Goal: Task Accomplishment & Management: Manage account settings

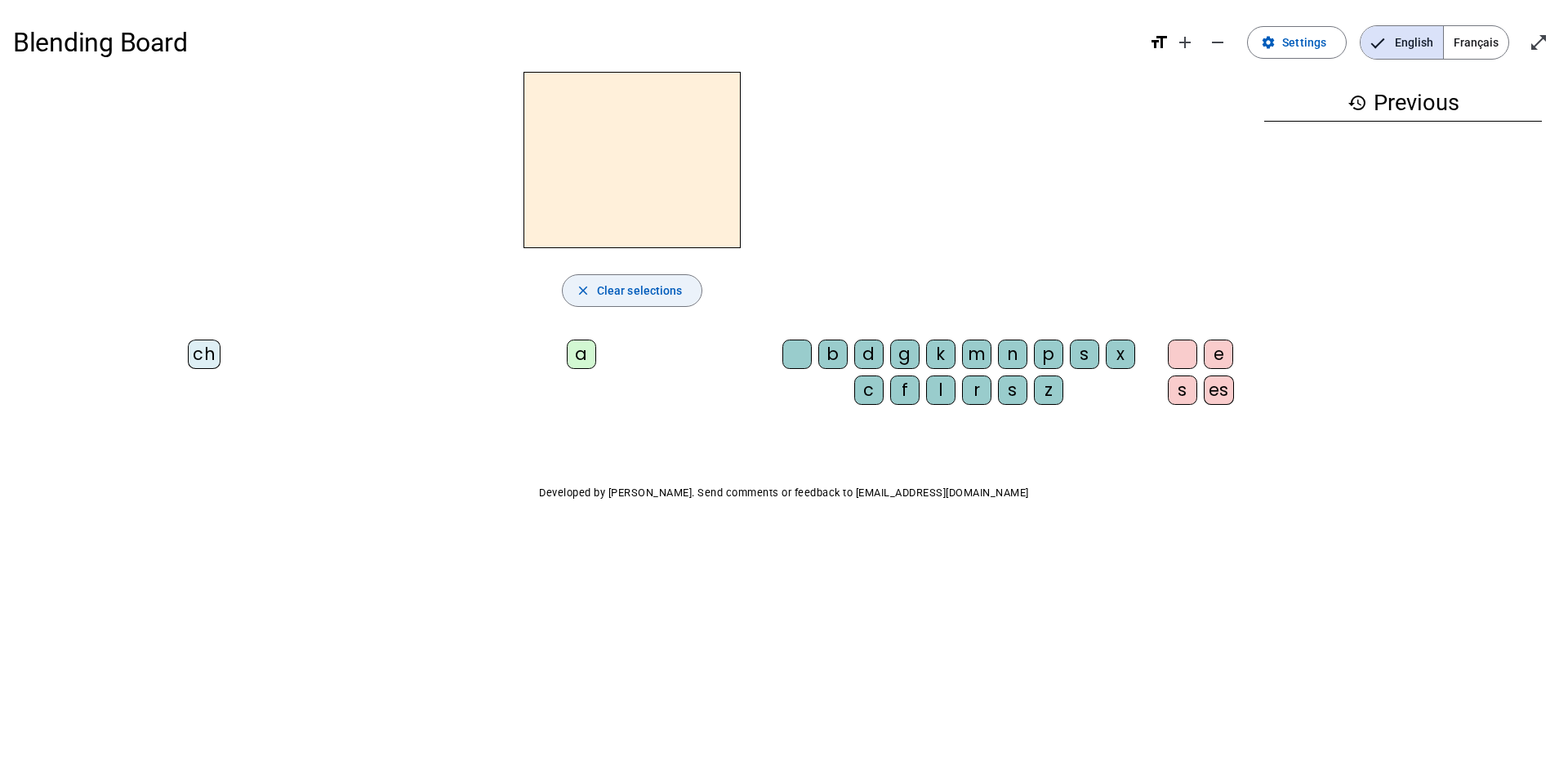
click at [653, 285] on span "Clear selections" at bounding box center [639, 290] width 86 height 20
click at [1325, 44] on span "Settings" at bounding box center [1304, 42] width 45 height 20
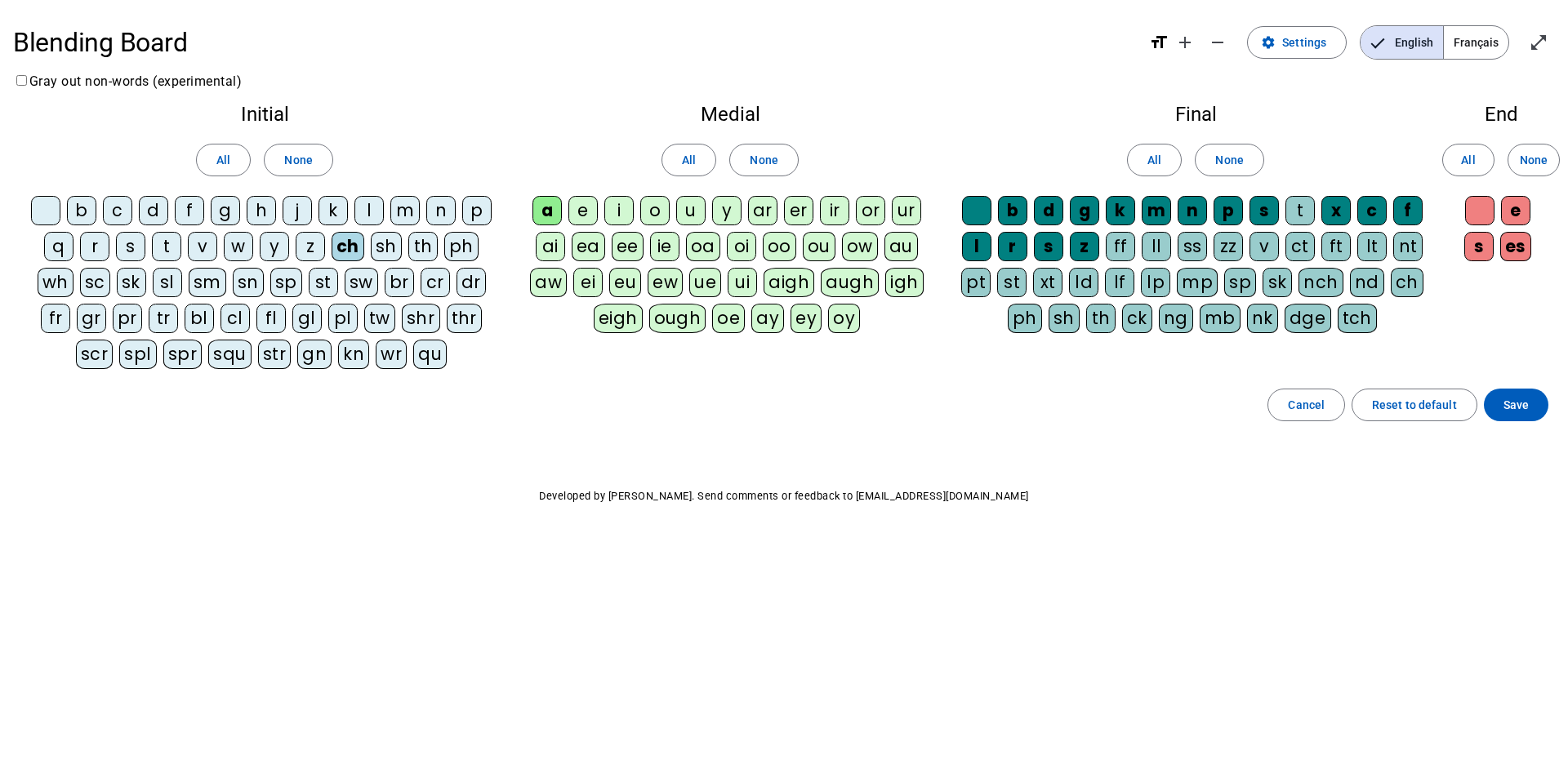
click at [352, 246] on div "ch" at bounding box center [347, 246] width 33 height 29
click at [370, 207] on div "l" at bounding box center [369, 210] width 29 height 29
click at [157, 204] on div "d" at bounding box center [153, 210] width 29 height 29
click at [169, 247] on div "t" at bounding box center [166, 246] width 29 height 29
click at [585, 215] on div "e" at bounding box center [583, 210] width 29 height 29
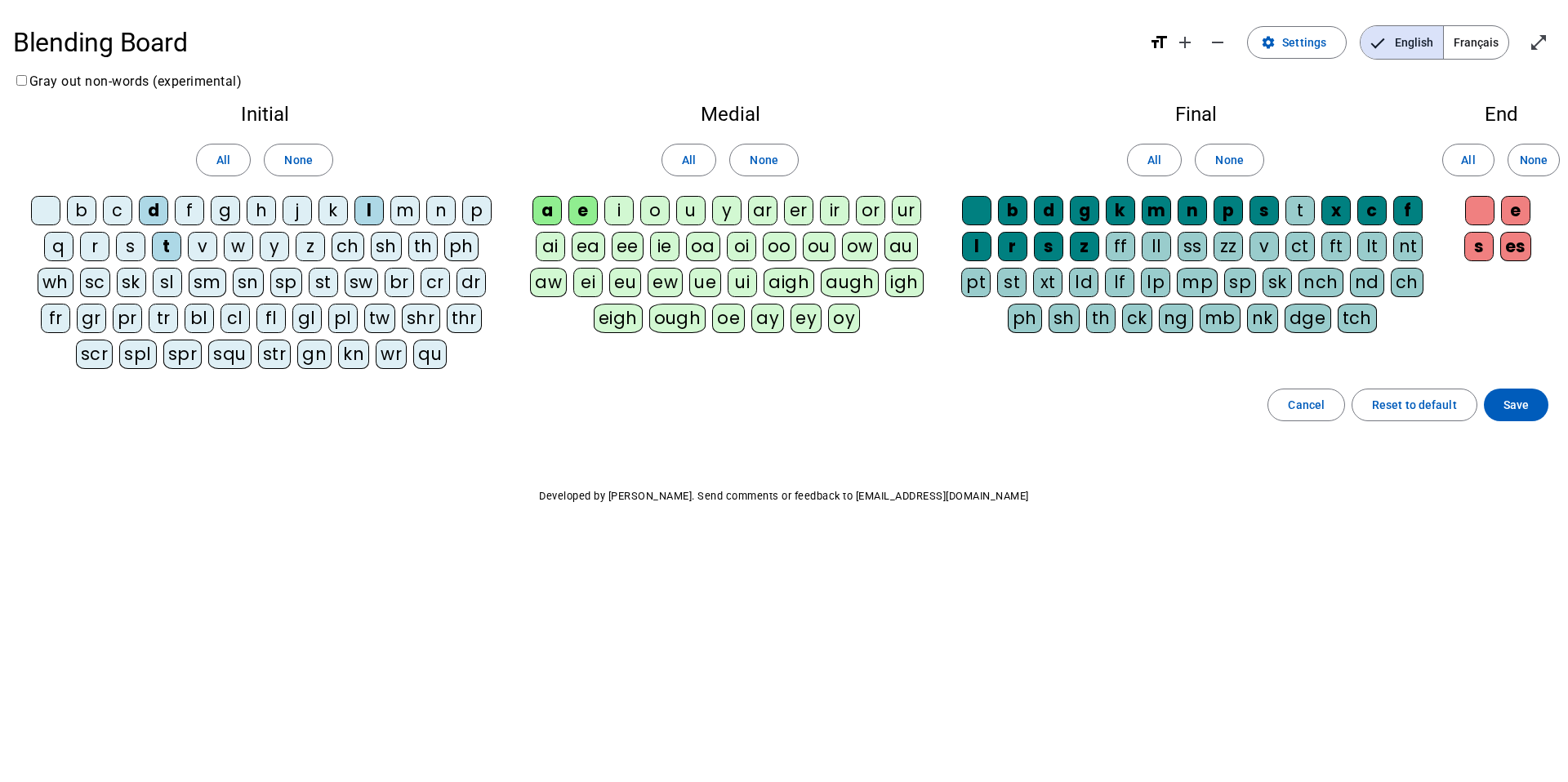
click at [689, 212] on div "u" at bounding box center [691, 210] width 29 height 29
click at [1219, 161] on span "None" at bounding box center [1229, 160] width 27 height 20
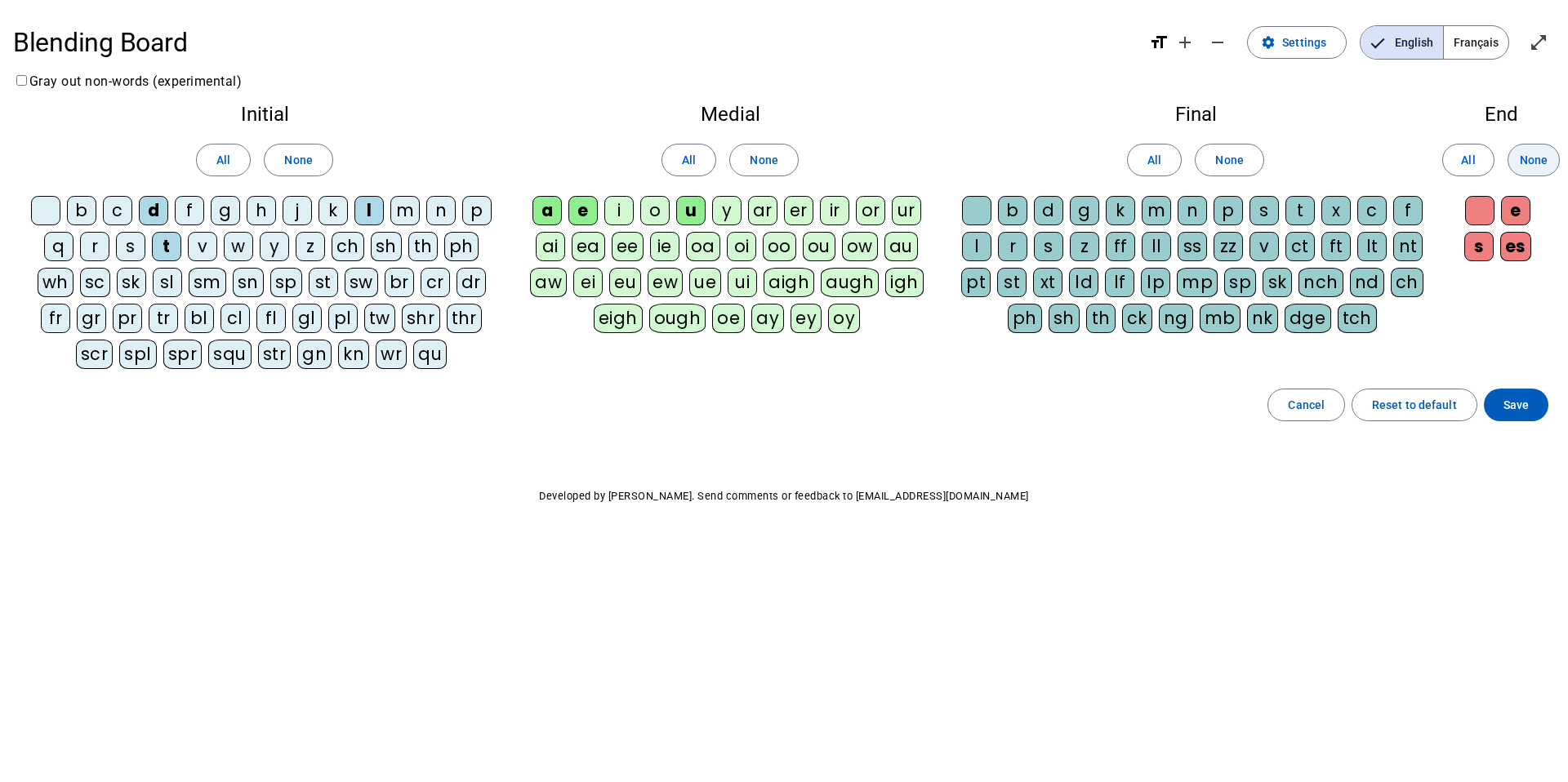
click at [1541, 162] on span "None" at bounding box center [1534, 160] width 27 height 20
click at [1493, 45] on span "Français" at bounding box center [1476, 43] width 64 height 33
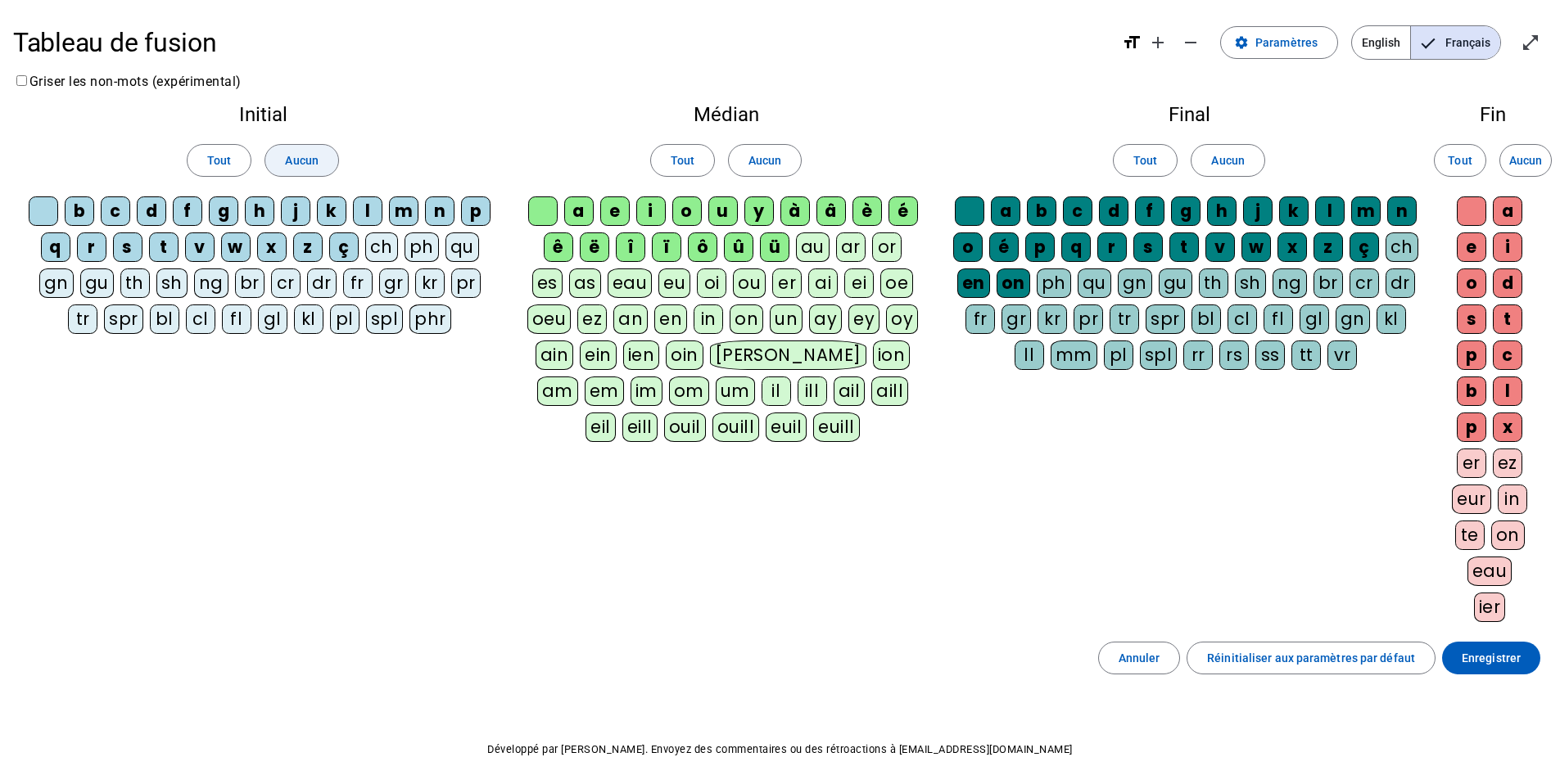
click at [320, 159] on span at bounding box center [301, 160] width 72 height 39
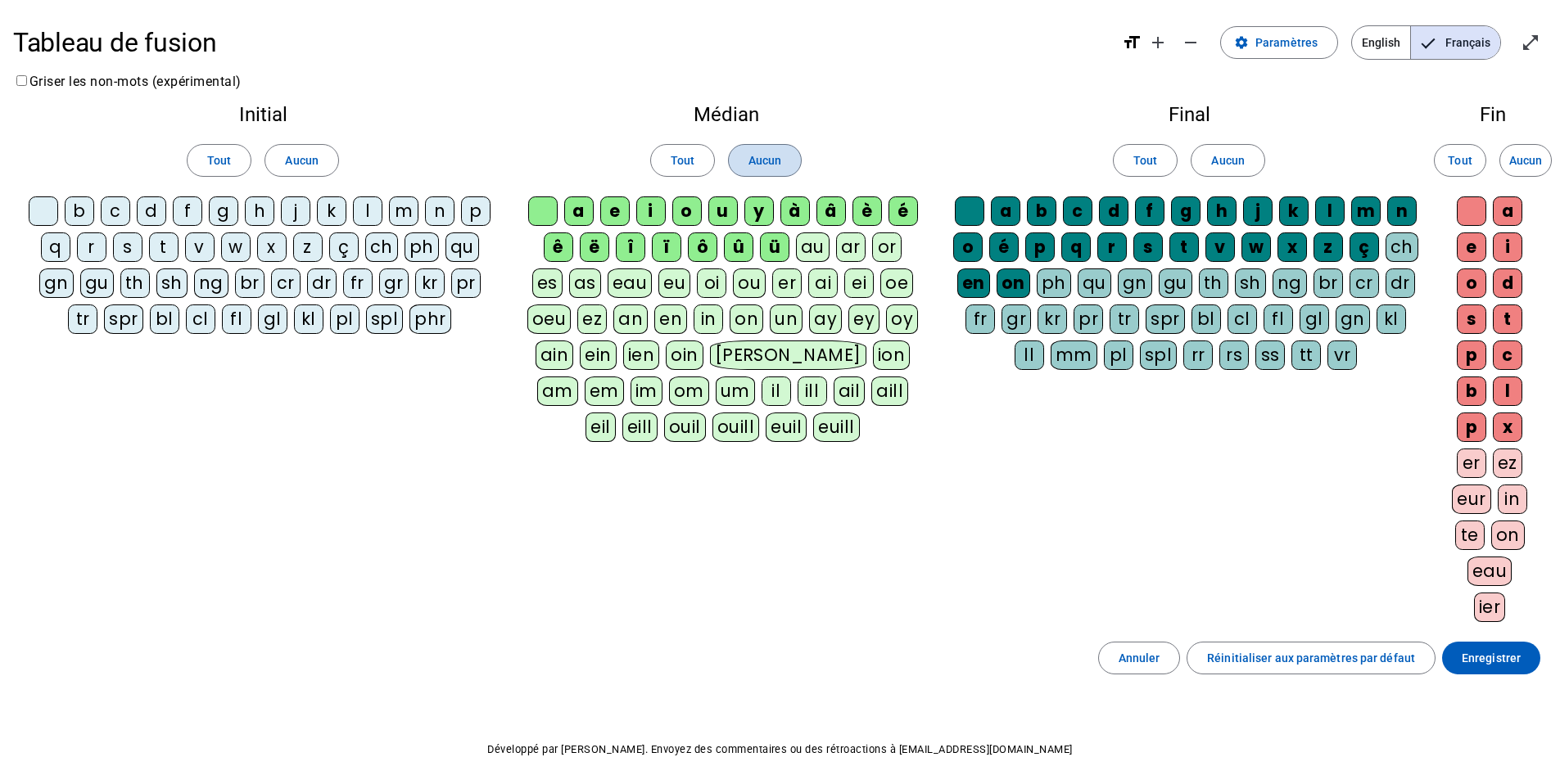
click at [741, 165] on span at bounding box center [765, 160] width 72 height 39
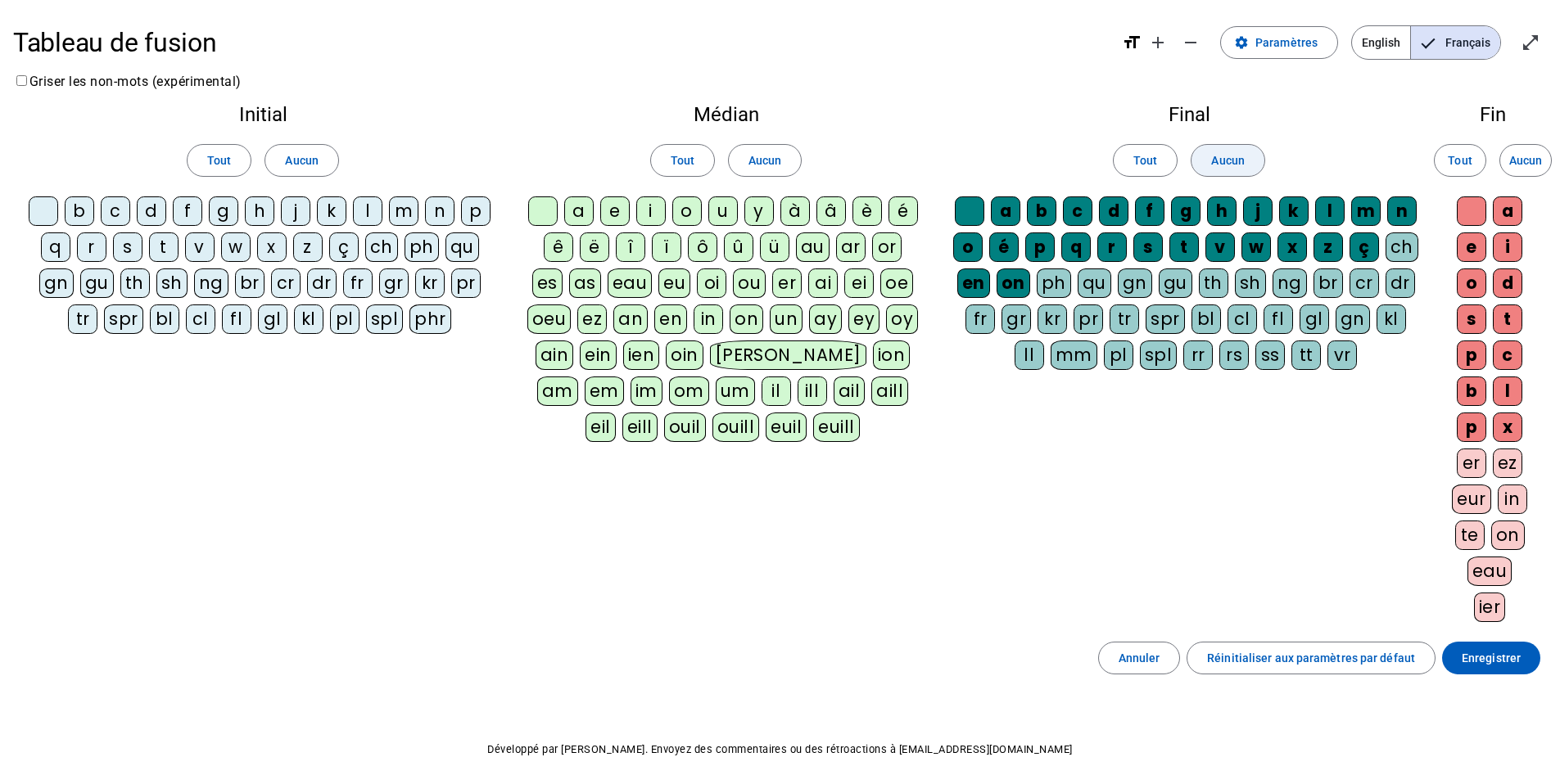
click at [1205, 164] on span at bounding box center [1227, 160] width 72 height 39
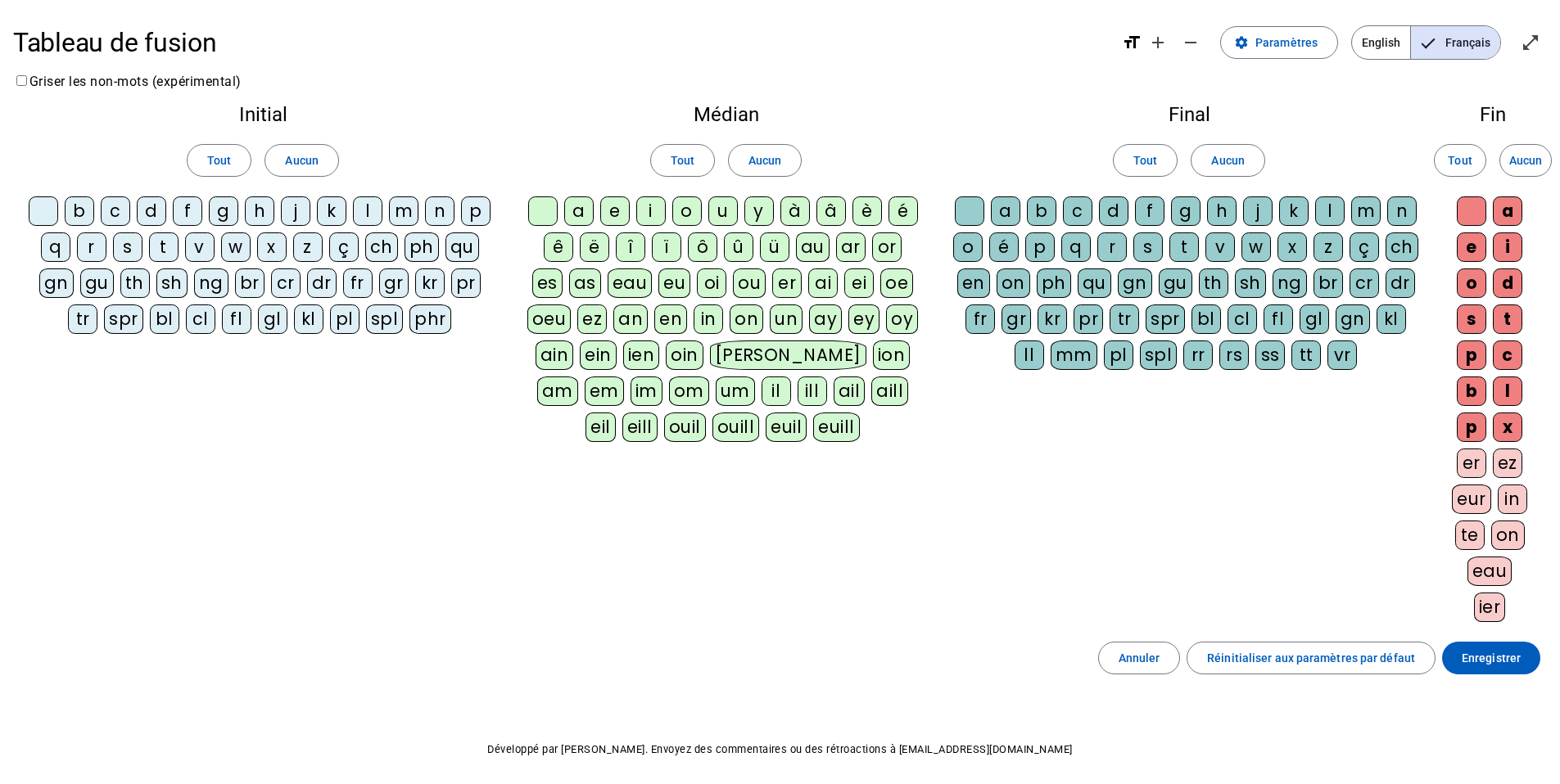
click at [588, 207] on div "a" at bounding box center [578, 211] width 29 height 29
click at [614, 207] on div "e" at bounding box center [614, 211] width 29 height 29
click at [716, 212] on div "u" at bounding box center [723, 211] width 29 height 29
click at [154, 201] on div "d" at bounding box center [151, 211] width 29 height 29
click at [167, 254] on div "t" at bounding box center [164, 247] width 29 height 29
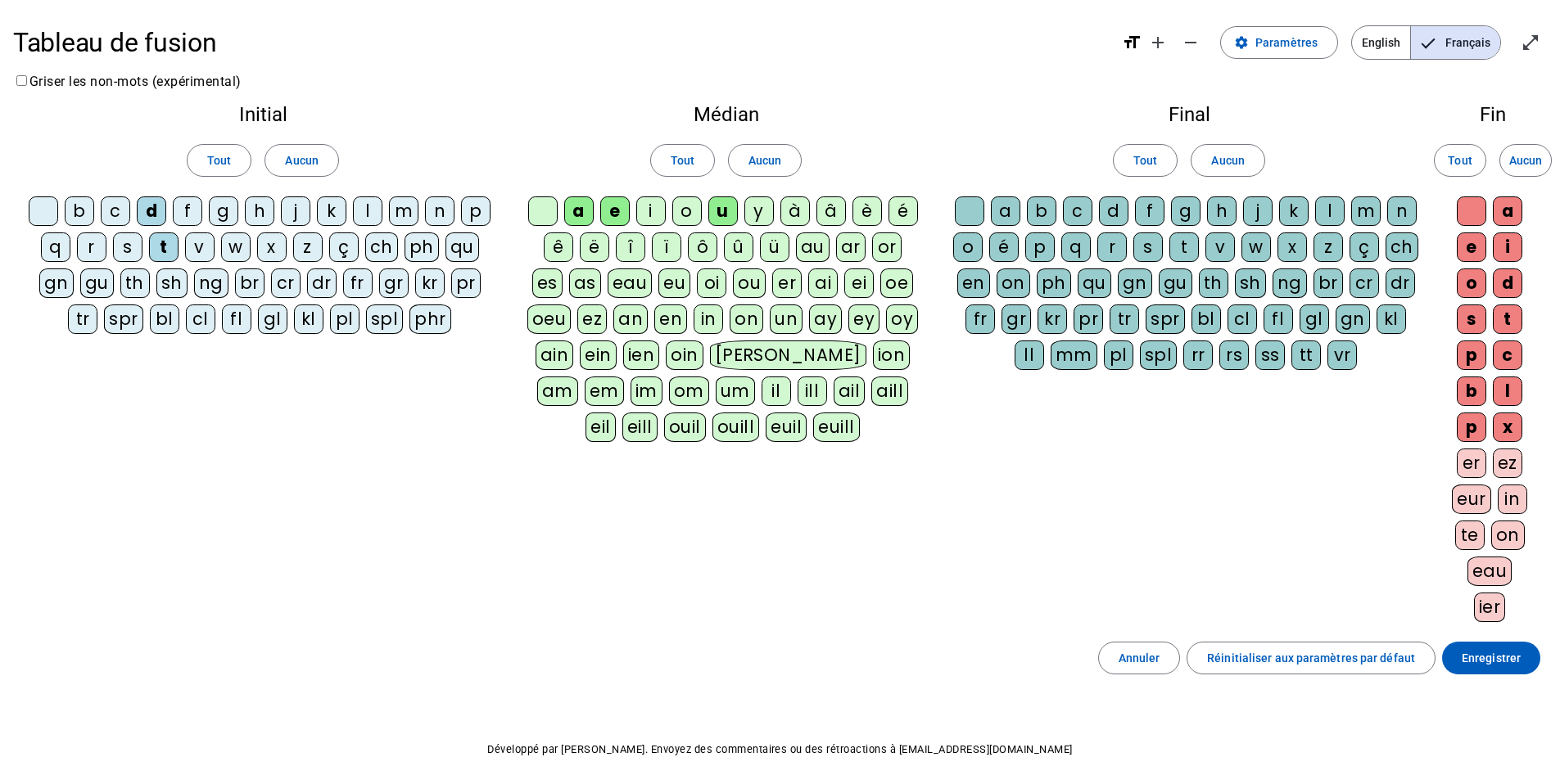
click at [367, 211] on div "l" at bounding box center [367, 211] width 29 height 29
click at [1537, 166] on span "Aucun" at bounding box center [1525, 160] width 33 height 20
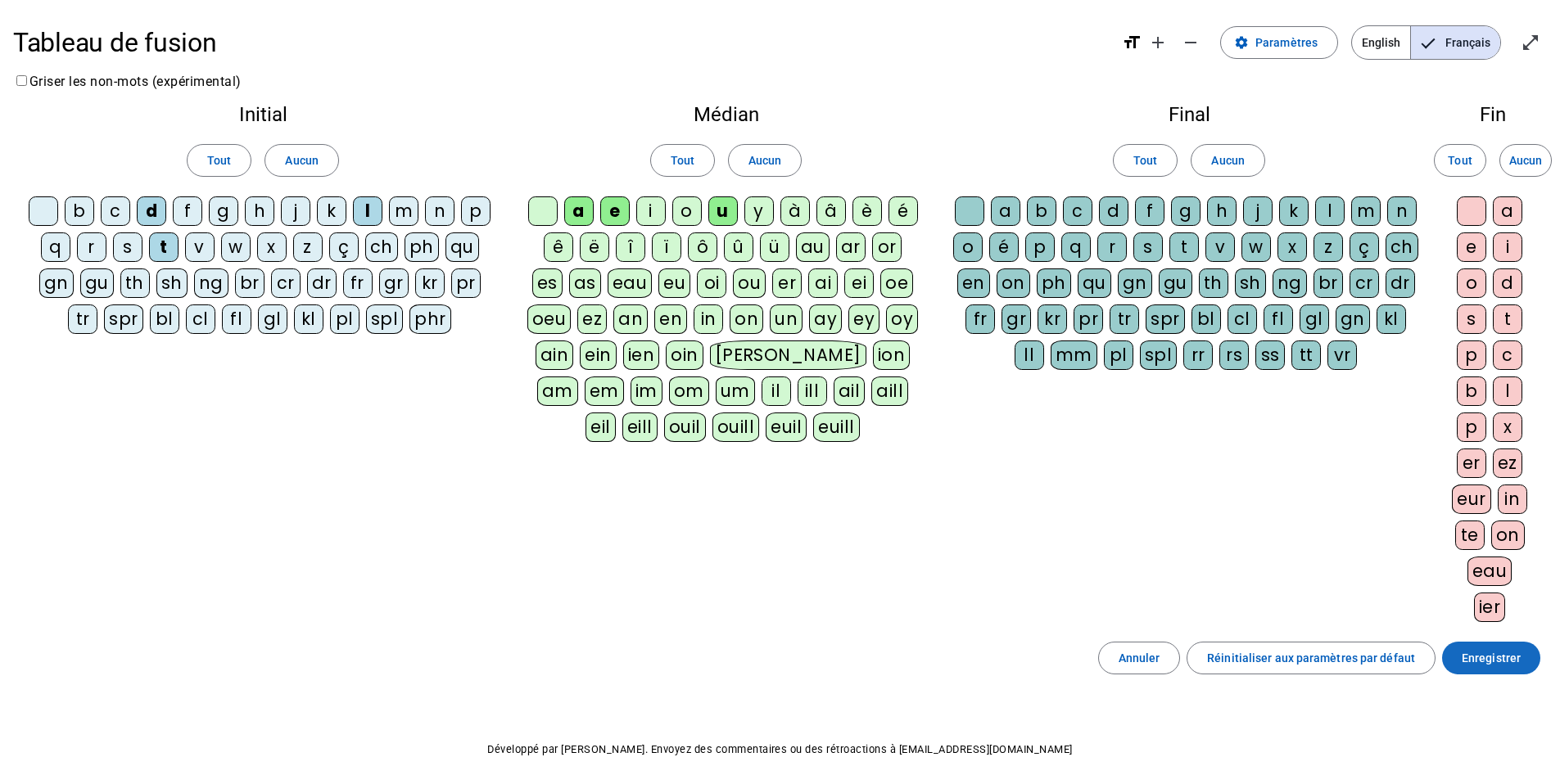
click at [1512, 651] on span "Enregistrer" at bounding box center [1490, 658] width 59 height 20
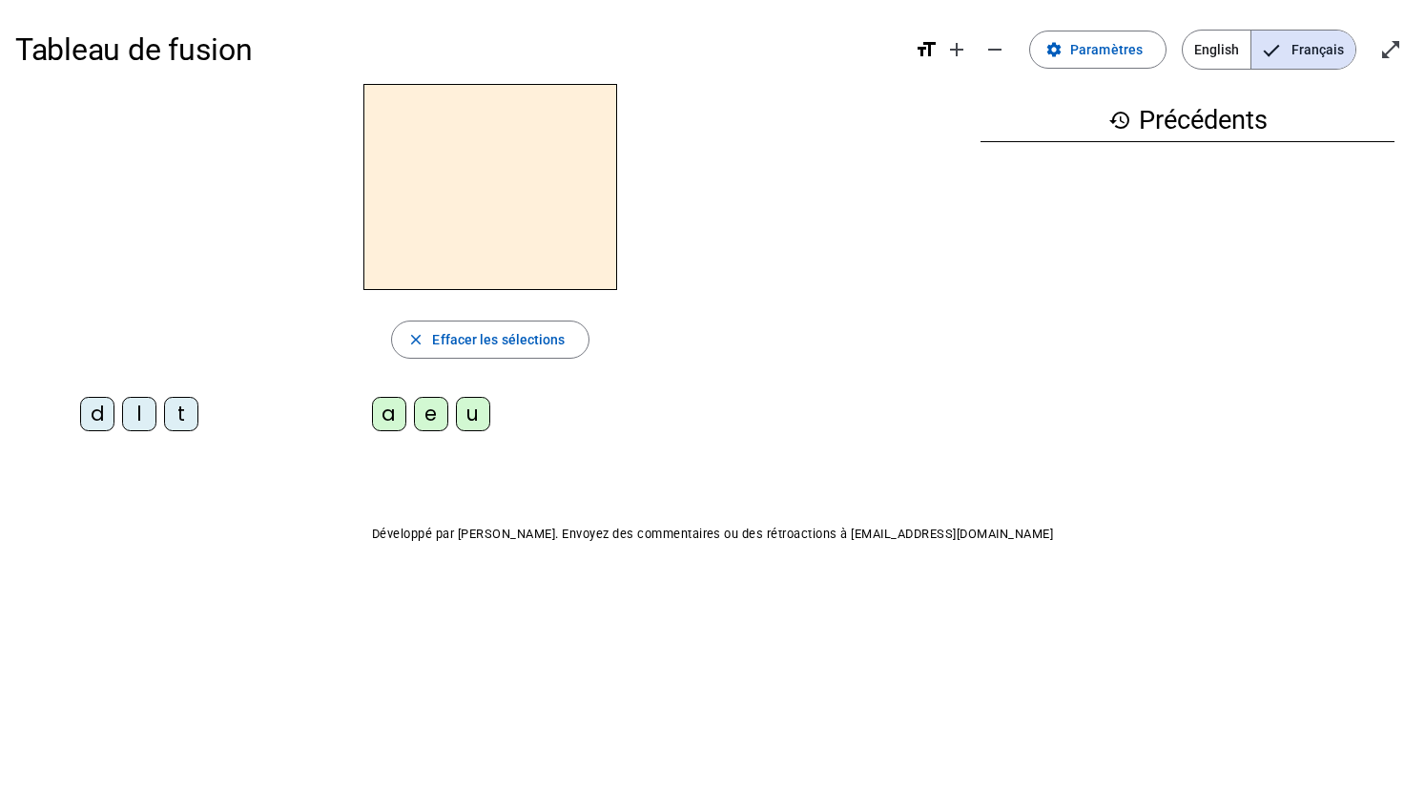
click at [135, 407] on div "l" at bounding box center [139, 414] width 34 height 34
click at [383, 417] on div "a" at bounding box center [389, 414] width 34 height 34
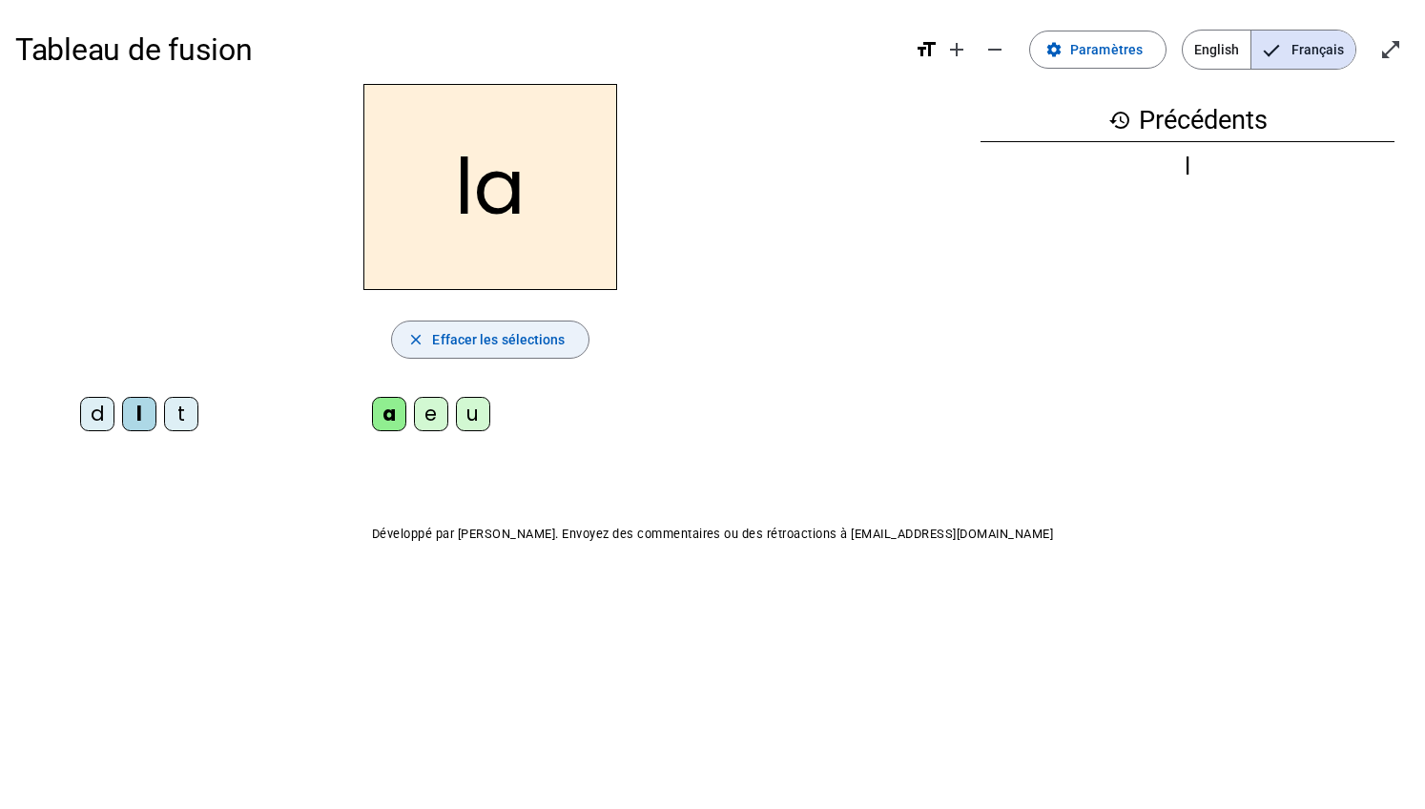
click at [443, 341] on span "Effacer les sélections" at bounding box center [498, 339] width 133 height 23
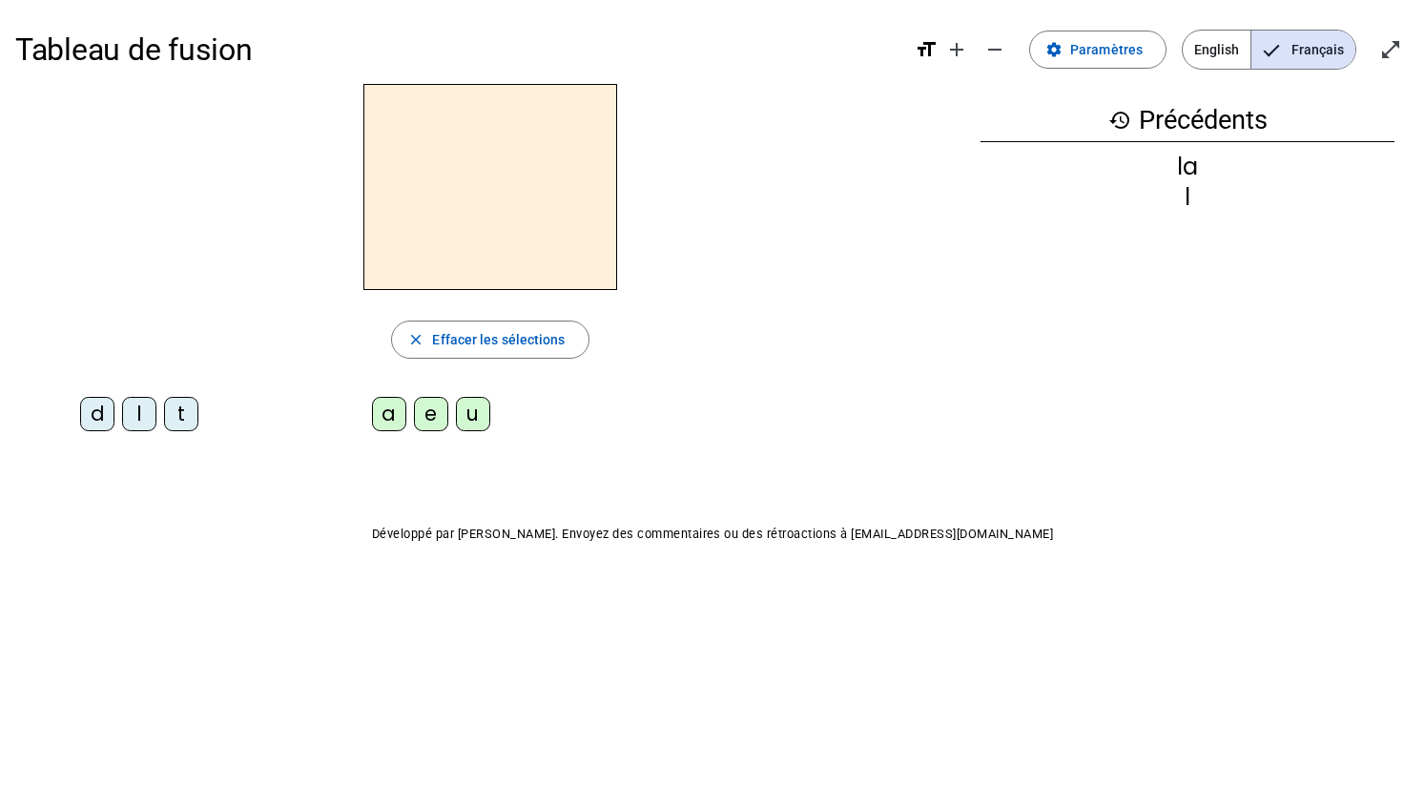
click at [188, 422] on div "t" at bounding box center [181, 414] width 34 height 34
click at [441, 409] on div "e" at bounding box center [431, 414] width 34 height 34
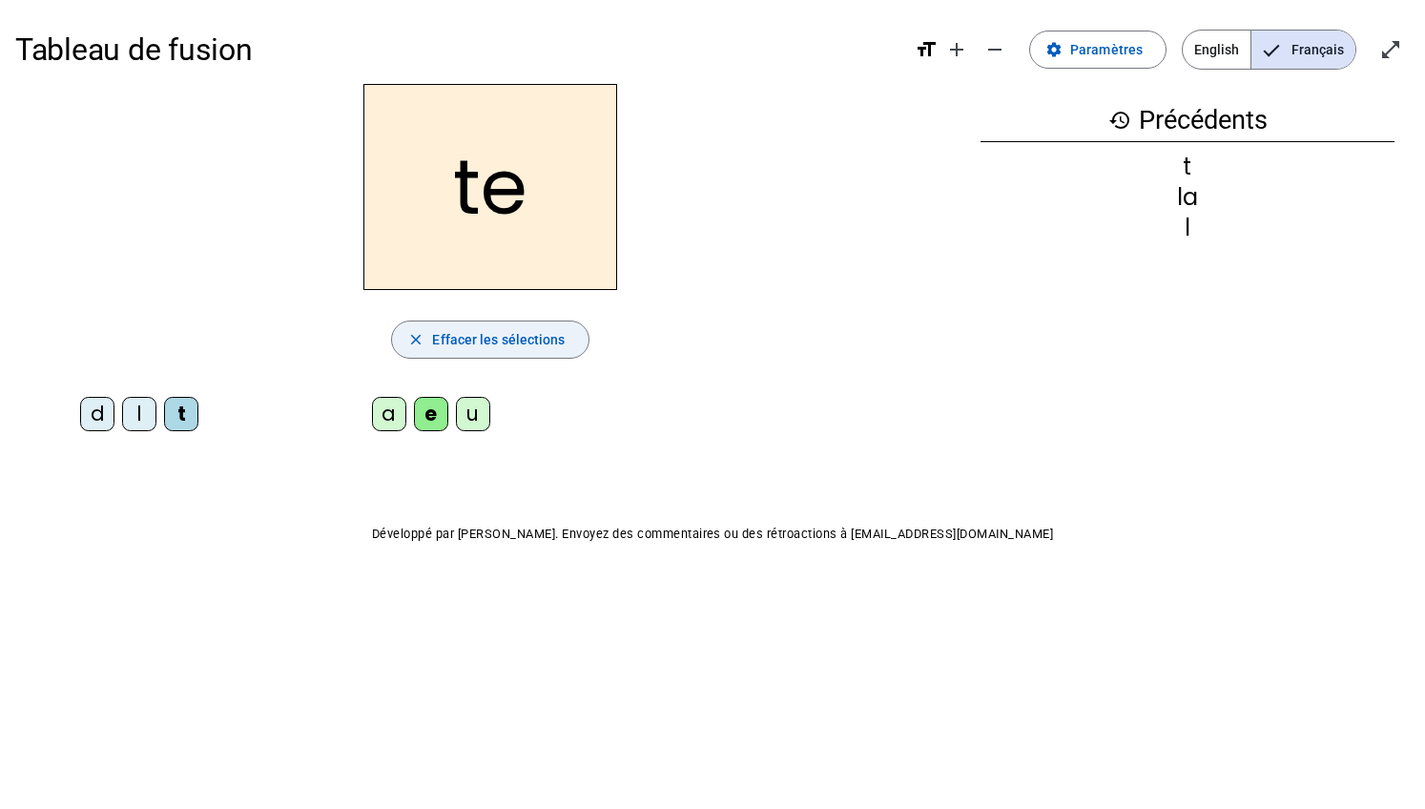
click at [515, 353] on span "button" at bounding box center [490, 340] width 196 height 46
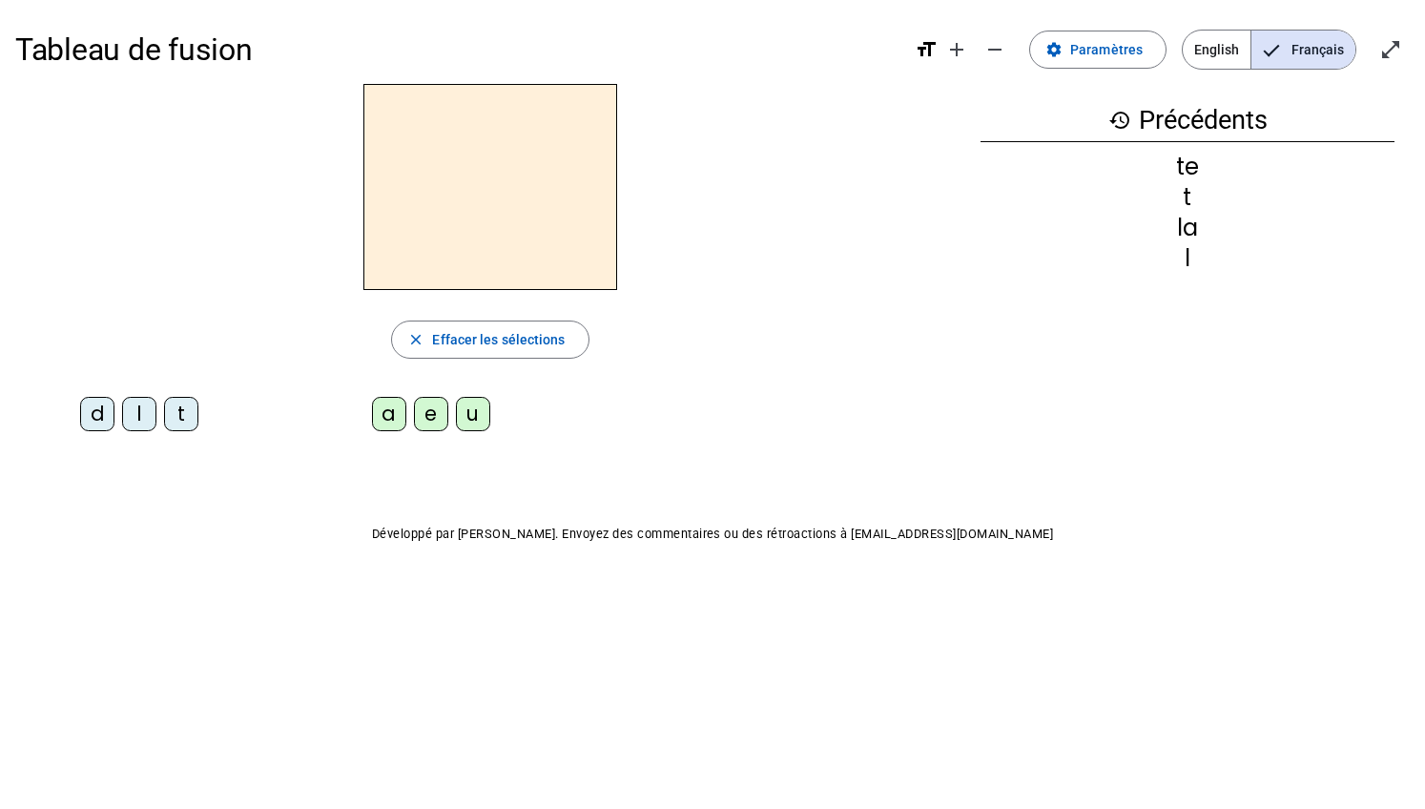
click at [94, 418] on div "d" at bounding box center [97, 414] width 34 height 34
click at [490, 413] on letter-bubble "u" at bounding box center [477, 418] width 42 height 42
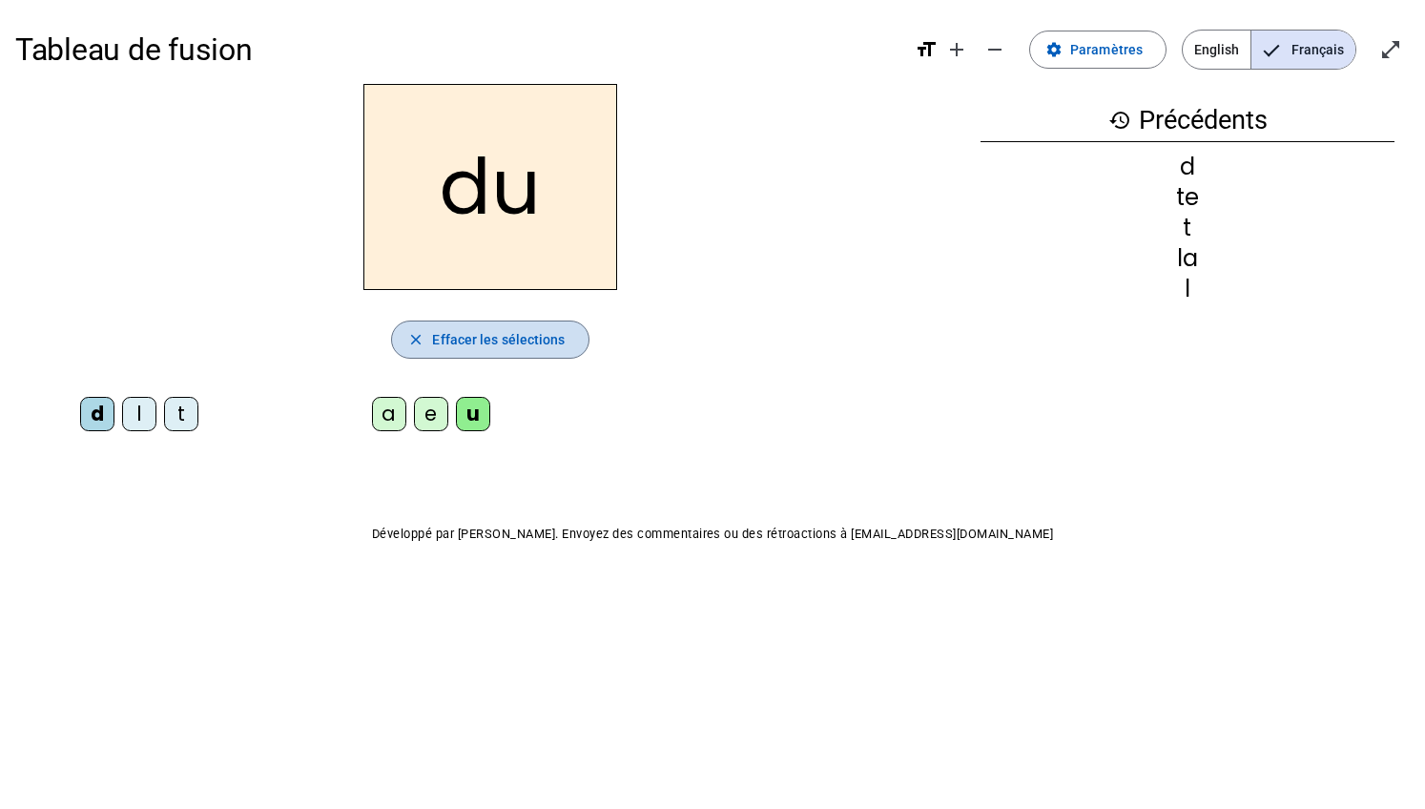
click at [529, 334] on span "Effacer les sélections" at bounding box center [498, 339] width 133 height 23
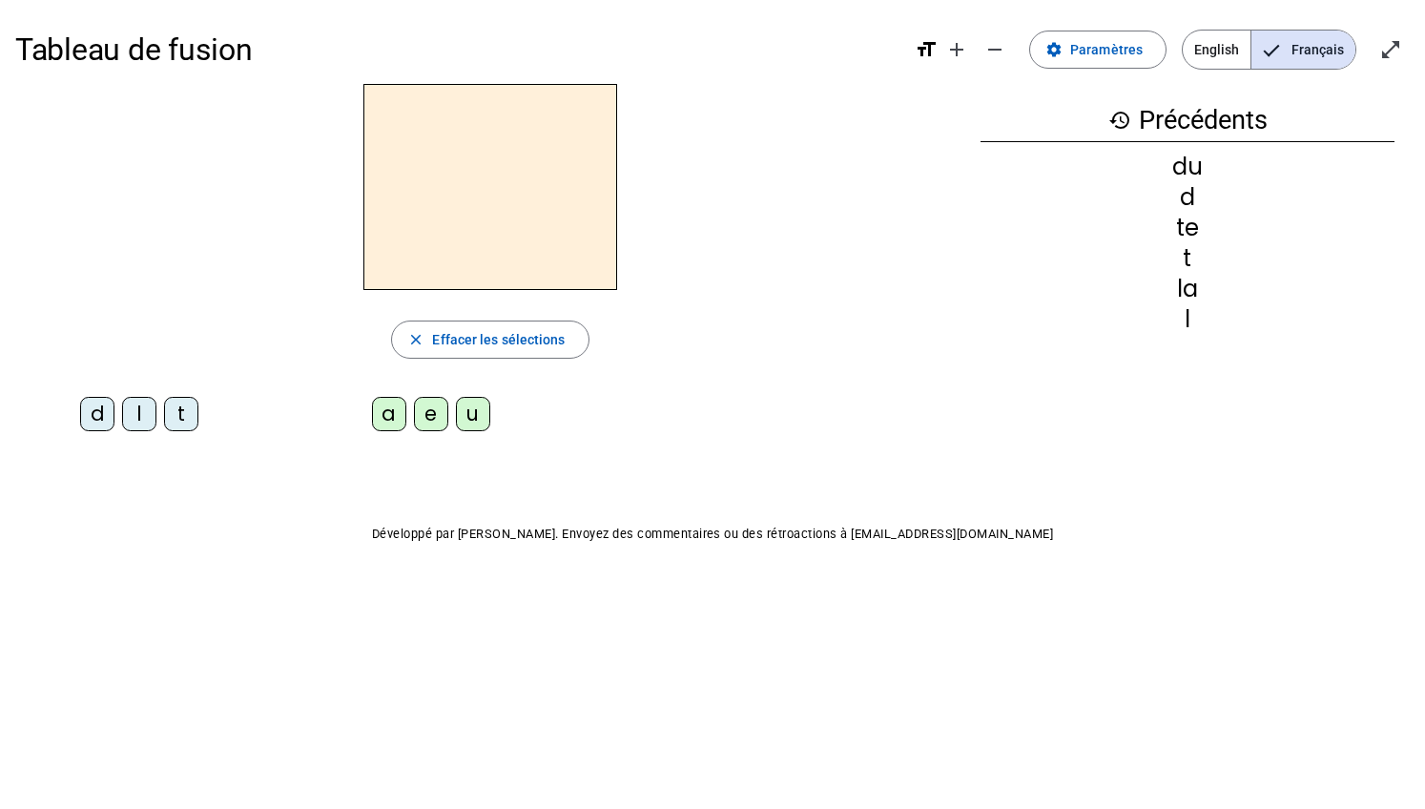
click at [144, 414] on div "l" at bounding box center [139, 414] width 34 height 34
click at [426, 415] on div "e" at bounding box center [431, 414] width 34 height 34
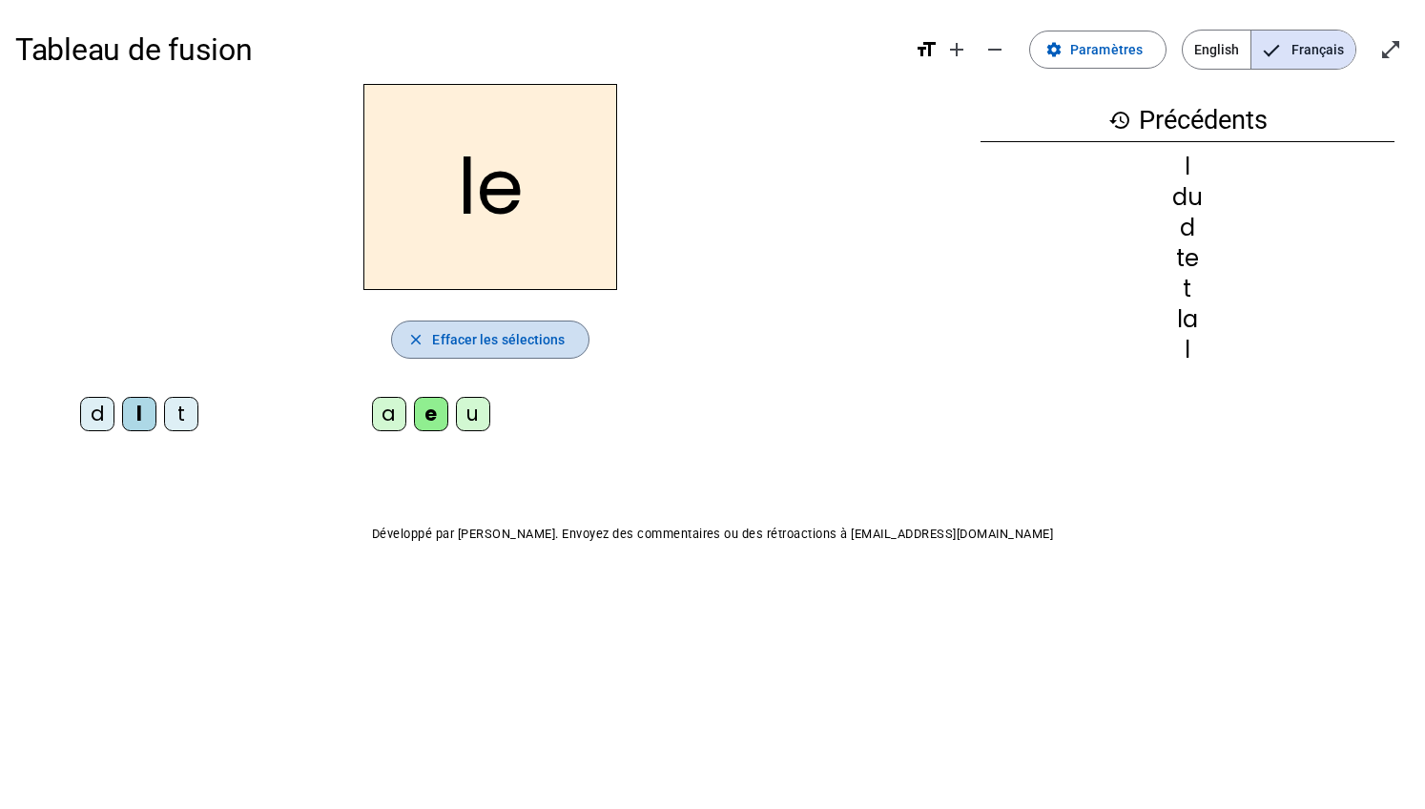
click at [463, 328] on span "Effacer les sélections" at bounding box center [498, 339] width 133 height 23
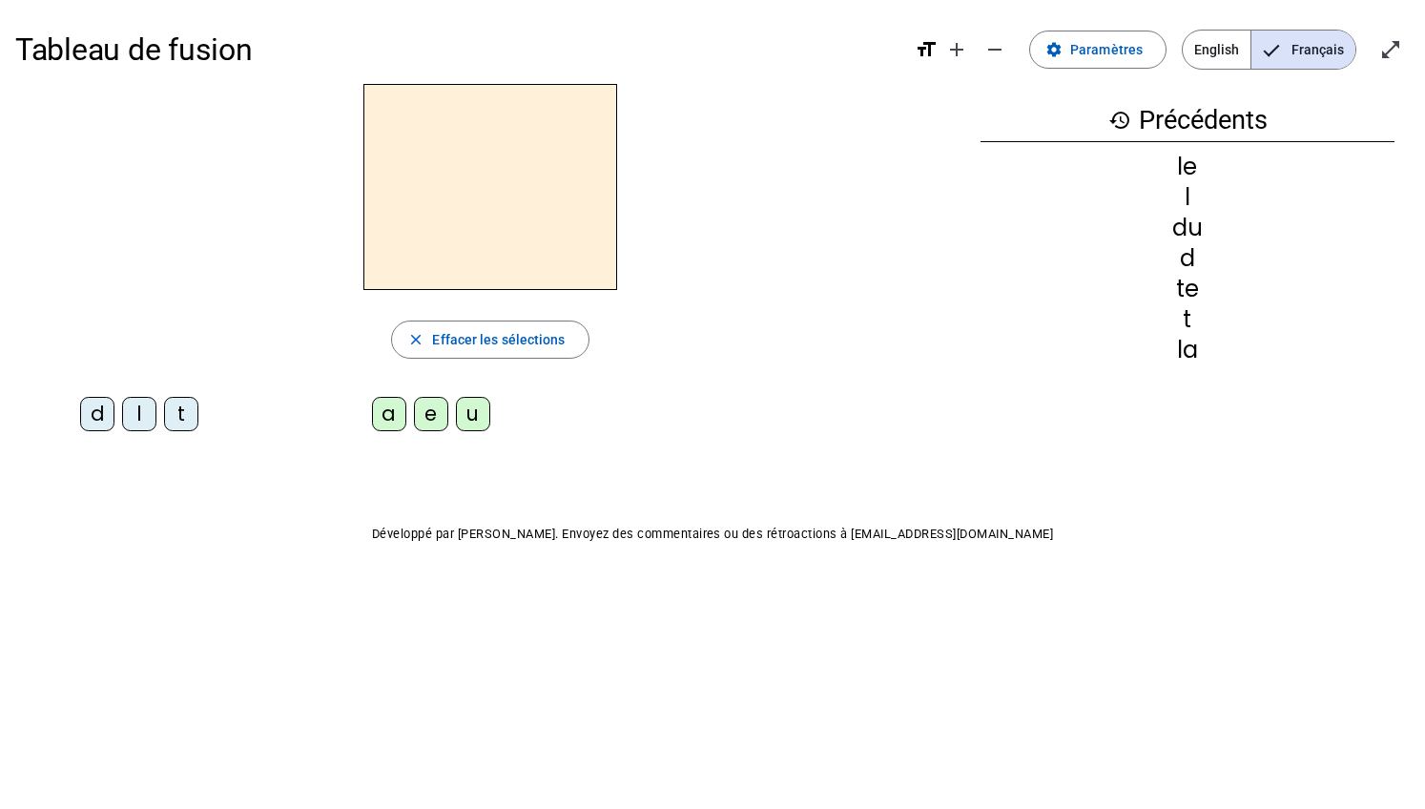
click at [178, 416] on div "t" at bounding box center [181, 414] width 34 height 34
click at [385, 415] on div "a" at bounding box center [389, 414] width 34 height 34
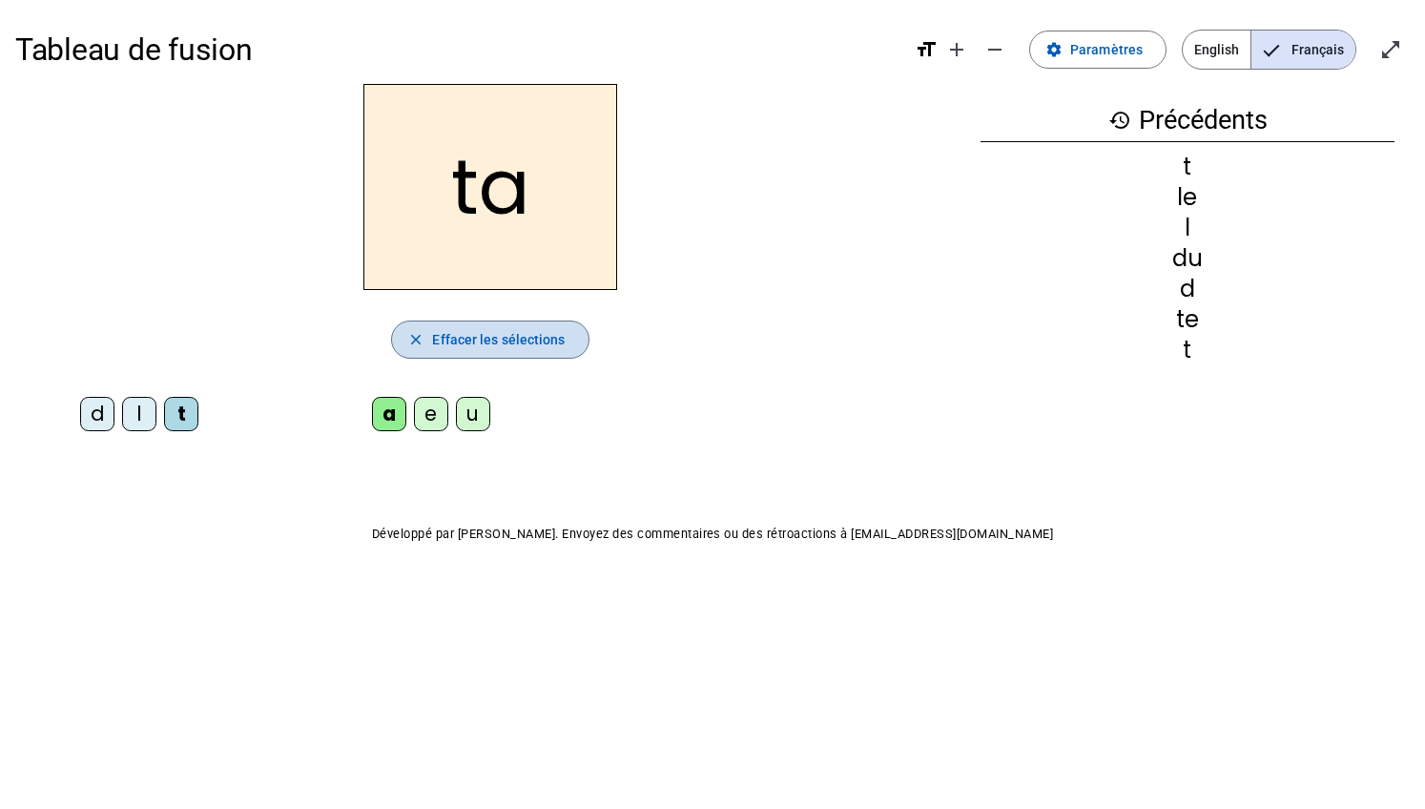
click at [471, 332] on span "Effacer les sélections" at bounding box center [498, 339] width 133 height 23
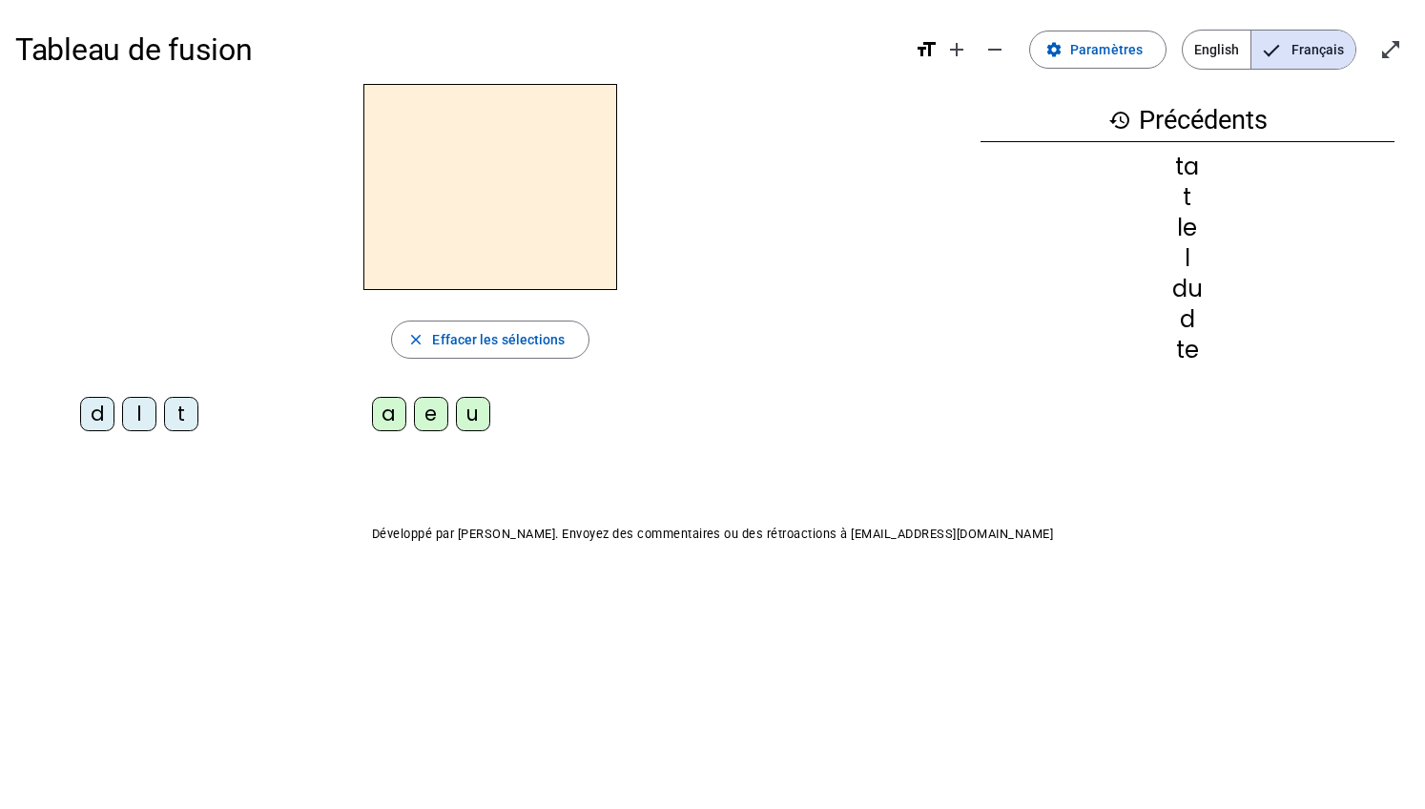
click at [95, 417] on div "d" at bounding box center [97, 414] width 34 height 34
click at [390, 411] on div "a" at bounding box center [389, 414] width 34 height 34
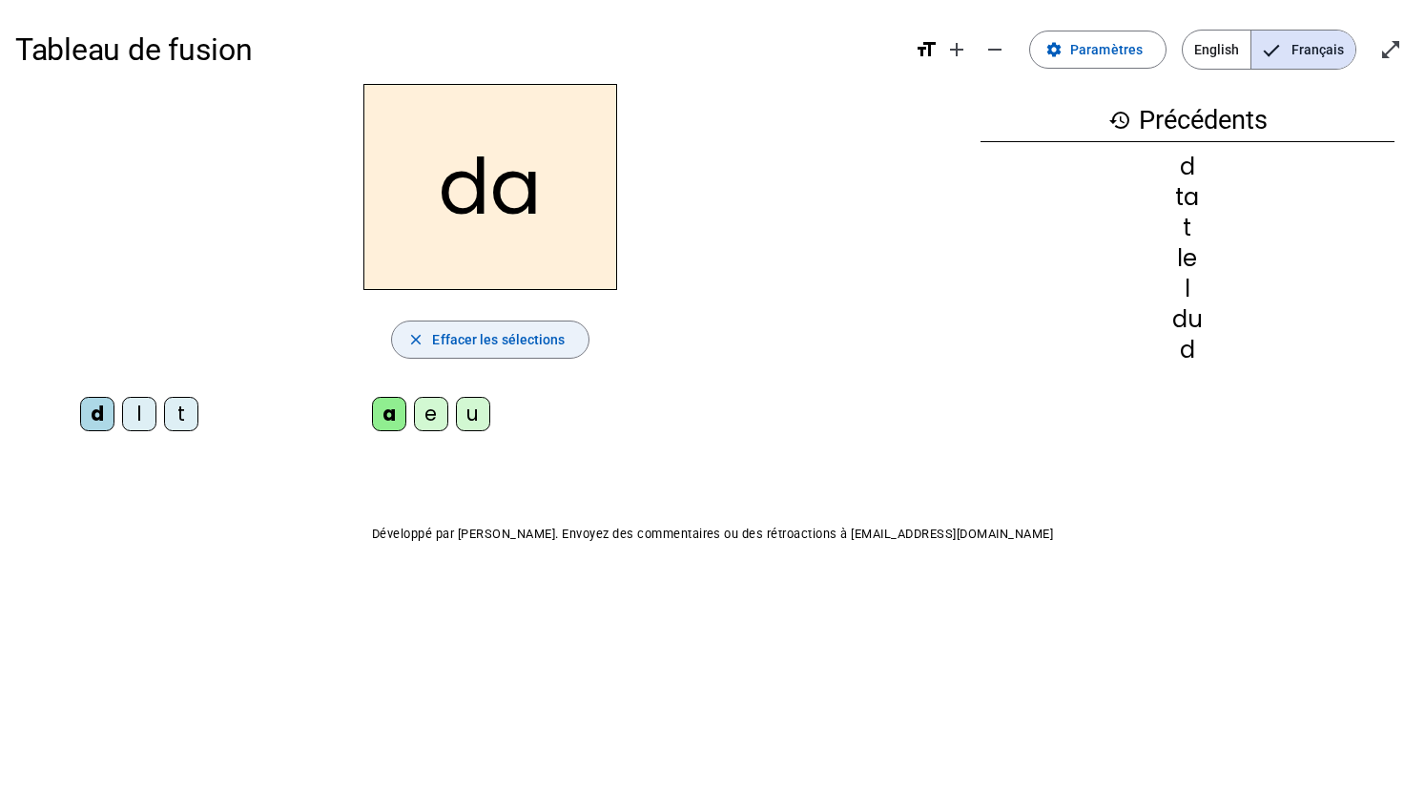
click at [446, 342] on span "Effacer les sélections" at bounding box center [498, 339] width 133 height 23
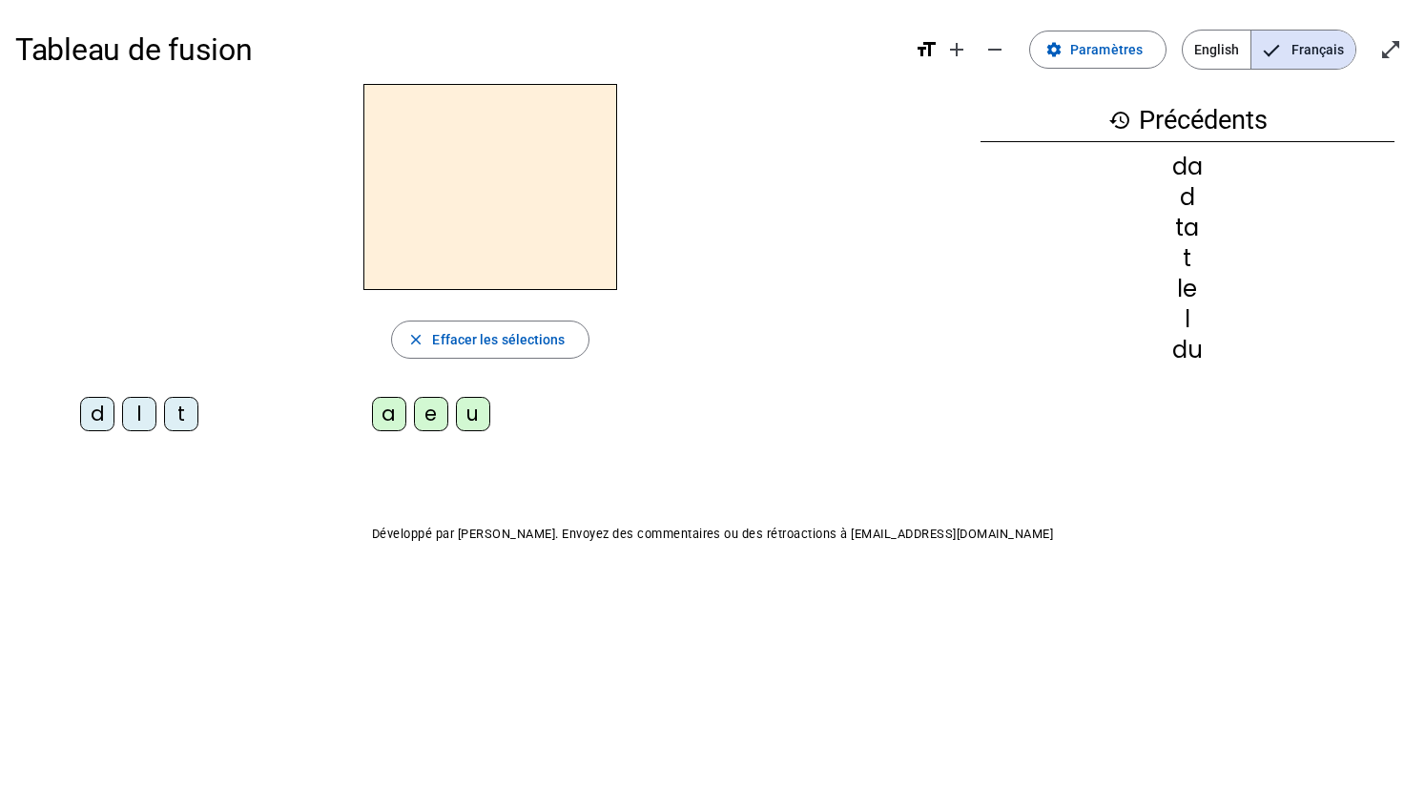
click at [192, 420] on div "t" at bounding box center [181, 414] width 34 height 34
click at [484, 407] on div "u" at bounding box center [473, 414] width 34 height 34
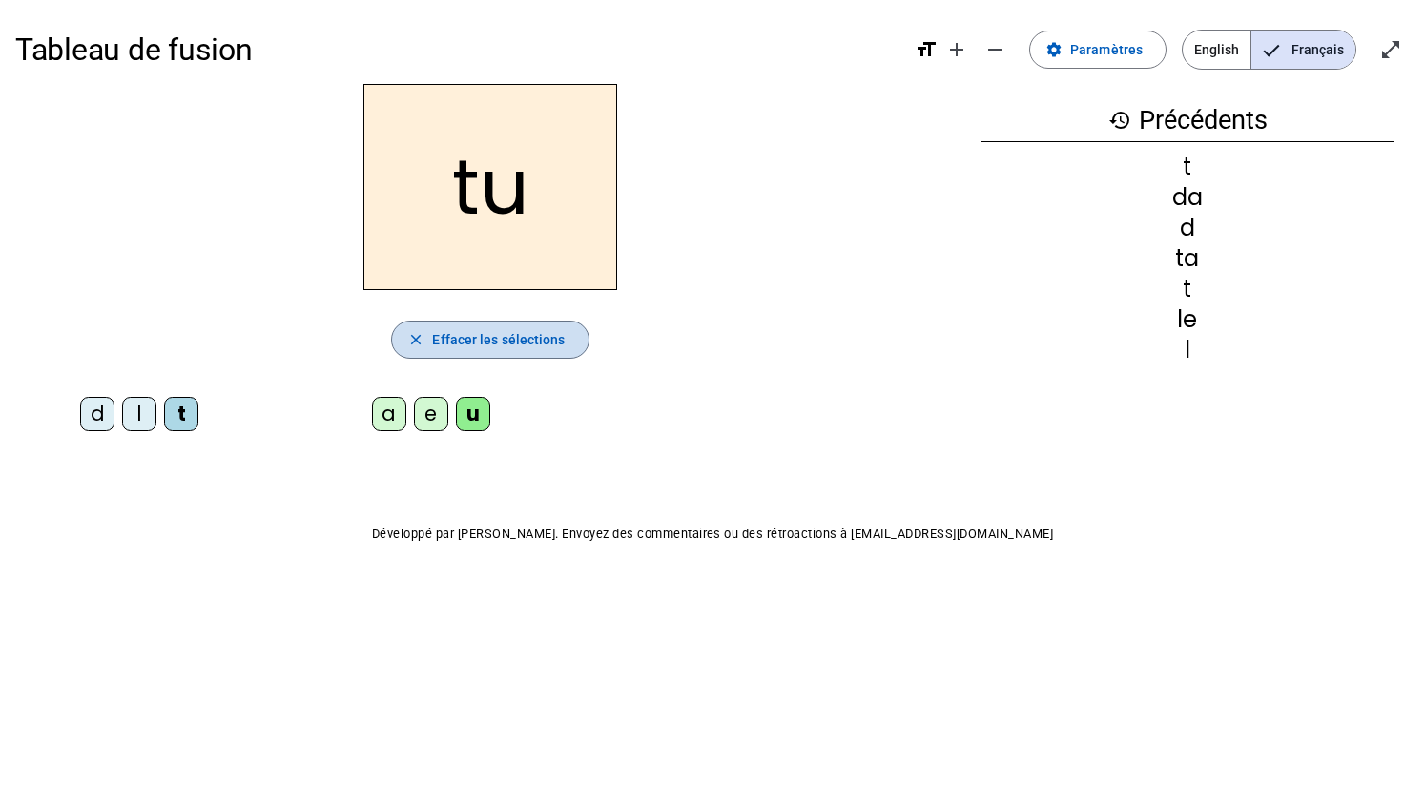
click at [494, 345] on span "Effacer les sélections" at bounding box center [498, 339] width 133 height 23
